Goal: Browse casually: Explore the website without a specific task or goal

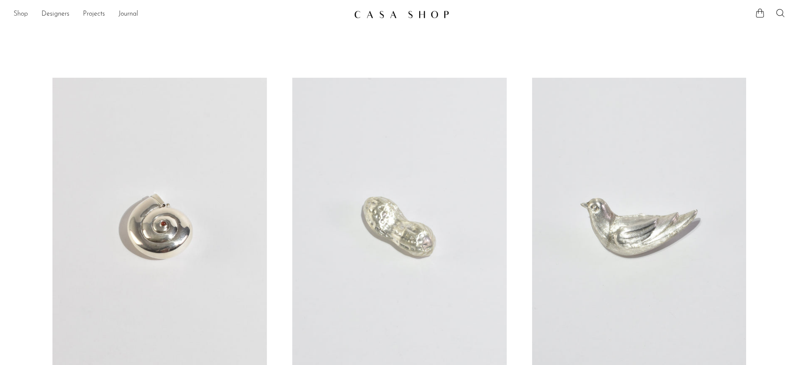
click at [16, 11] on link "Shop" at bounding box center [21, 14] width 14 height 11
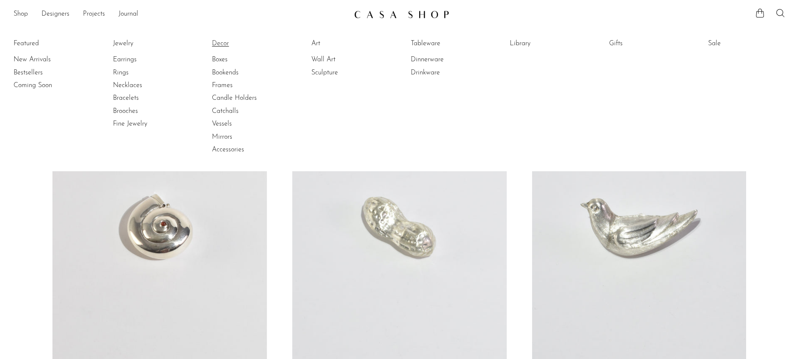
click at [217, 41] on link "Decor" at bounding box center [243, 43] width 63 height 9
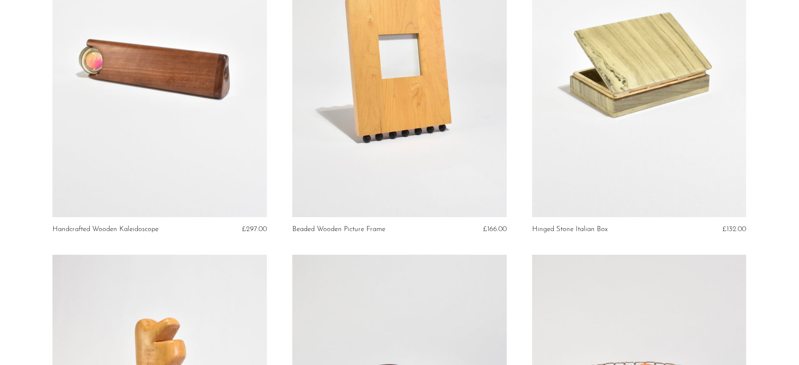
scroll to position [161, 0]
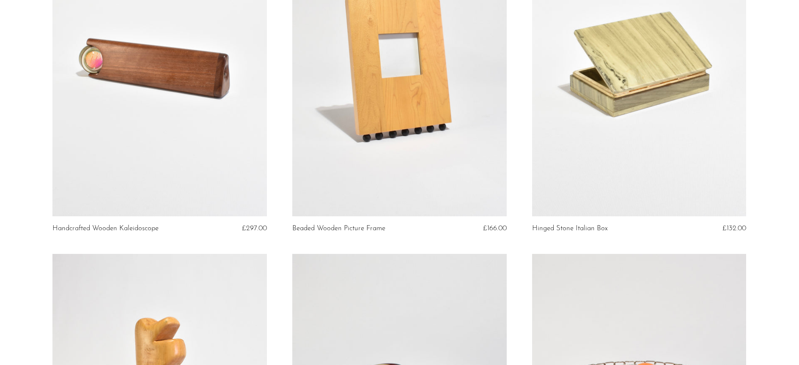
click at [112, 131] on link at bounding box center [159, 67] width 214 height 300
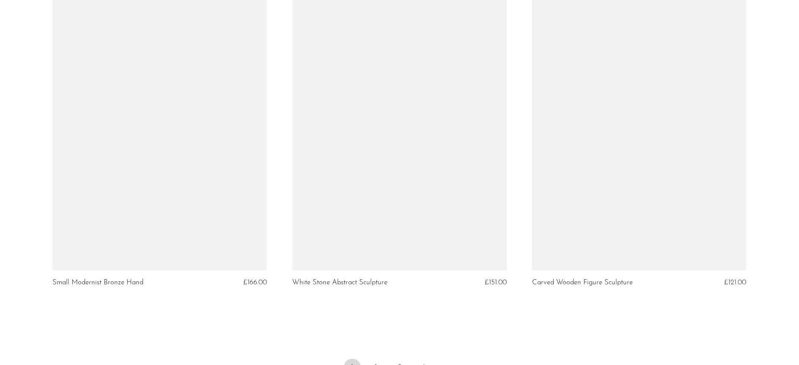
scroll to position [3958, 0]
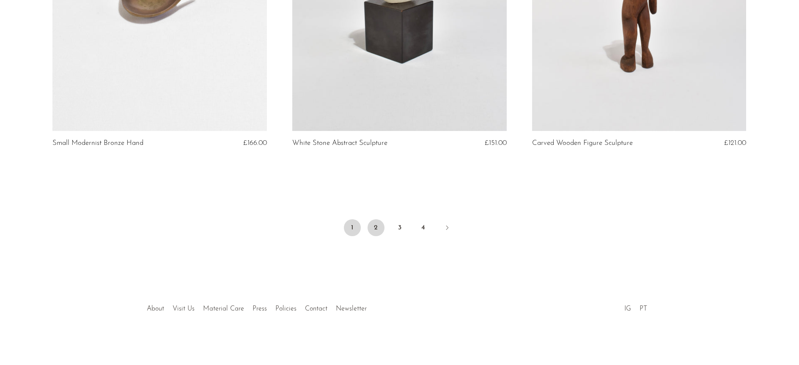
click at [382, 230] on link "2" at bounding box center [376, 228] width 17 height 17
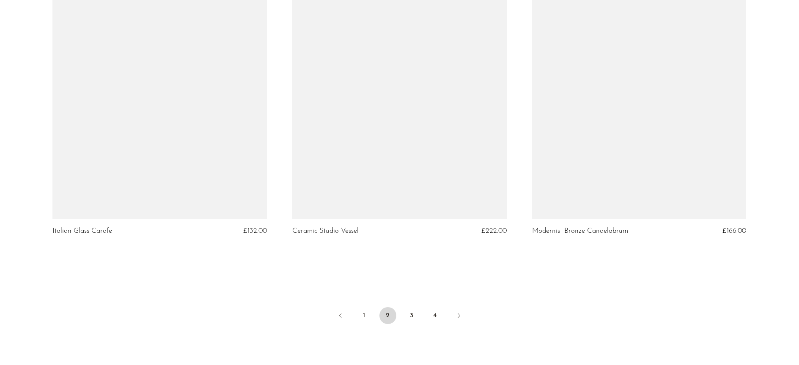
scroll to position [3958, 0]
